Goal: Task Accomplishment & Management: Use online tool/utility

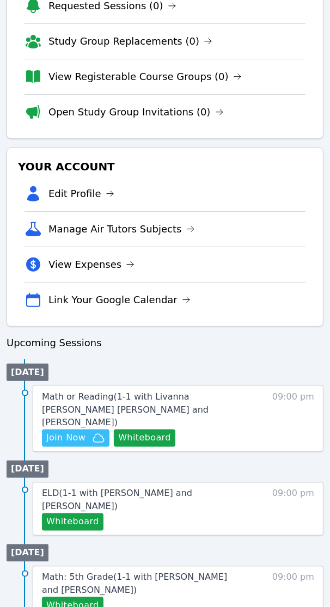
scroll to position [250, 0]
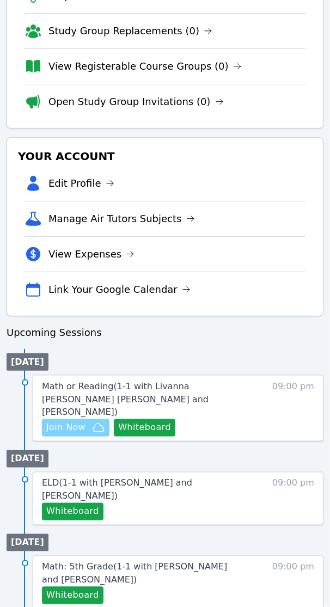
click at [83, 421] on span "Join Now" at bounding box center [65, 427] width 39 height 13
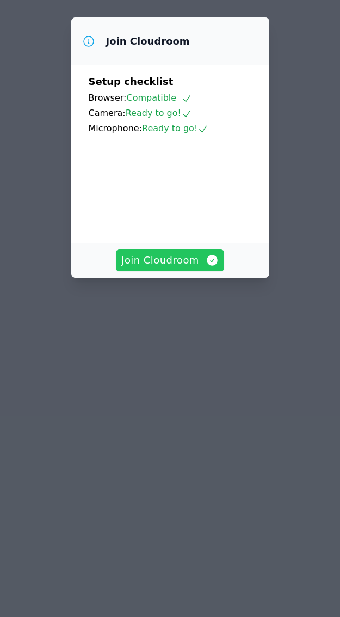
click at [165, 268] on span "Join Cloudroom" at bounding box center [169, 260] width 97 height 15
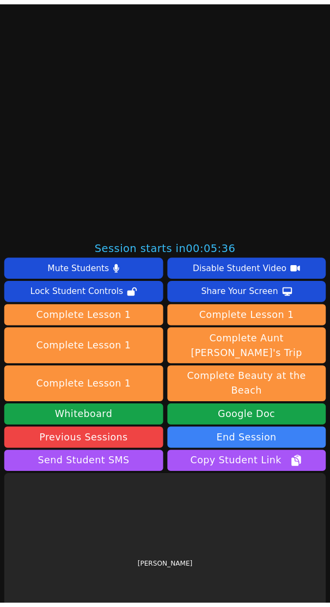
scroll to position [398, 0]
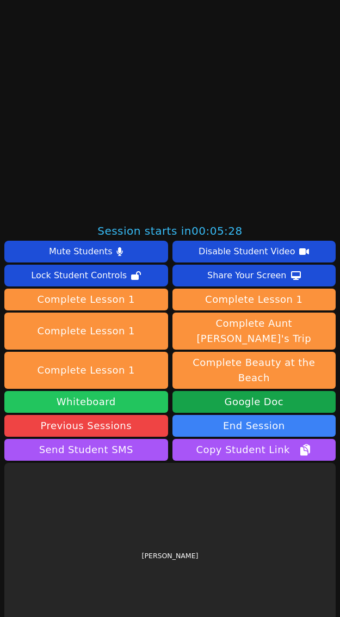
click at [73, 391] on button "Whiteboard" at bounding box center [86, 402] width 164 height 22
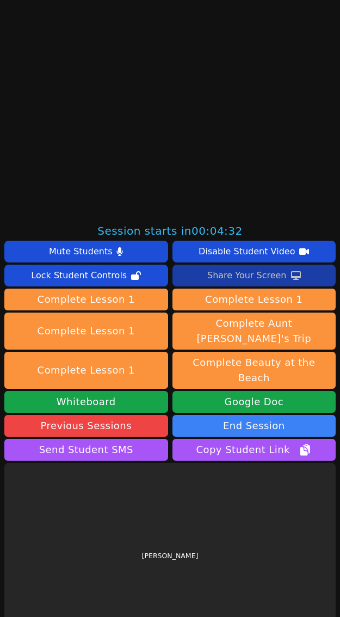
click at [252, 278] on div "Share Your Screen" at bounding box center [246, 275] width 79 height 17
